Goal: Check status: Check status

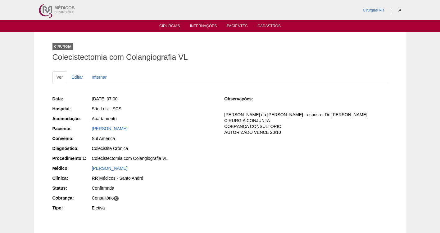
click at [172, 25] on link "Cirurgias" at bounding box center [169, 26] width 21 height 5
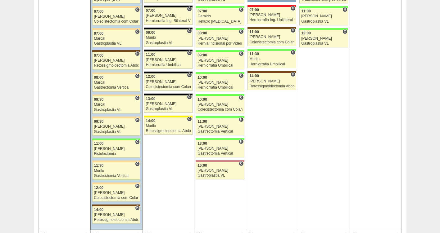
scroll to position [471, 0]
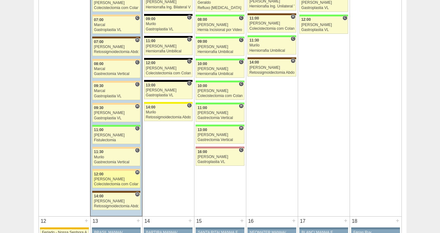
click at [117, 178] on div "[PERSON_NAME]" at bounding box center [116, 179] width 45 height 4
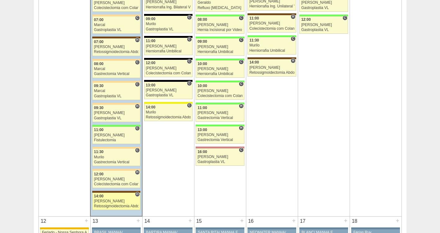
click at [103, 200] on div "Luiz Guilherme" at bounding box center [116, 201] width 45 height 4
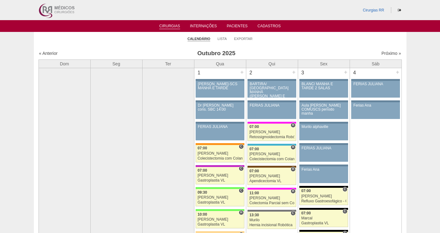
scroll to position [471, 0]
